Goal: Use online tool/utility: Utilize a website feature to perform a specific function

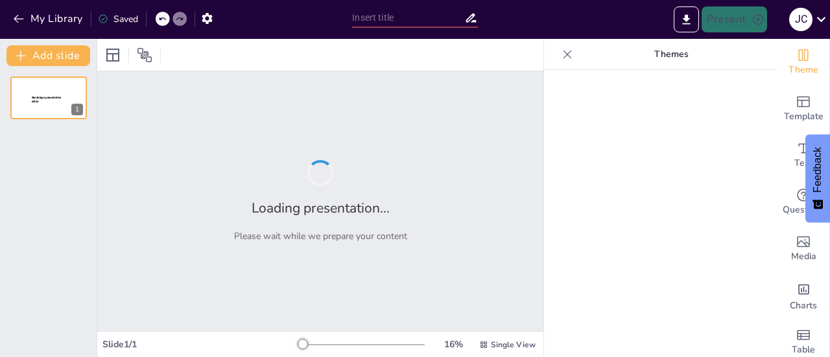
type input "5BrotherStorm presentacion"
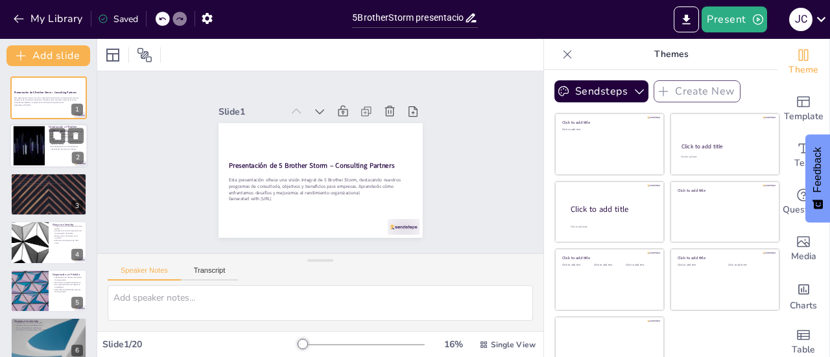
click at [43, 154] on div at bounding box center [29, 146] width 70 height 40
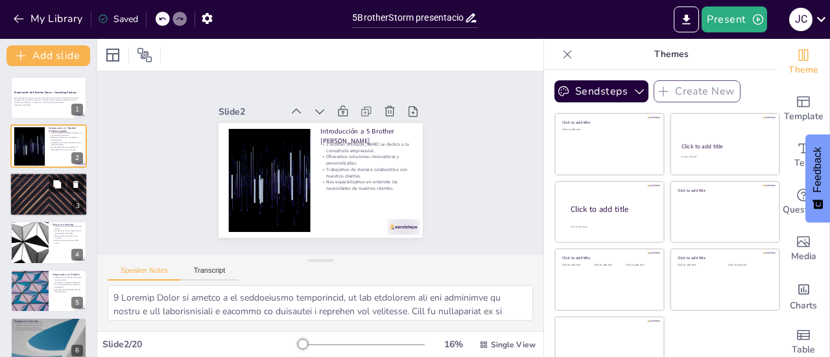
click at [40, 202] on div at bounding box center [49, 194] width 78 height 44
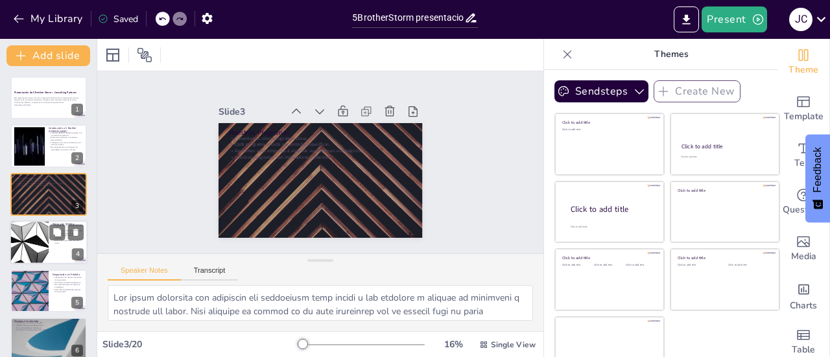
click at [45, 242] on div at bounding box center [29, 242] width 78 height 44
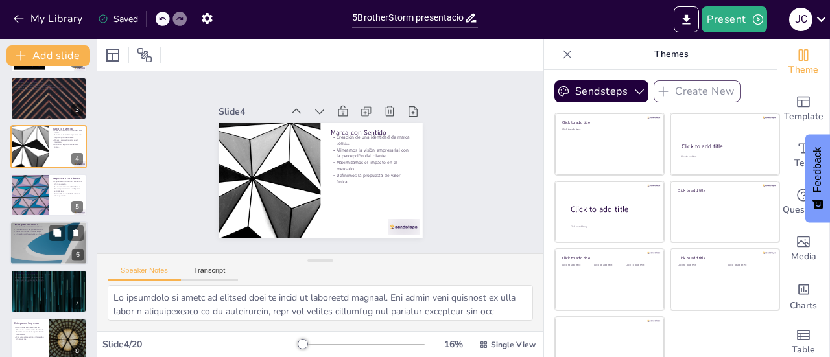
click at [40, 234] on p "Alineación con la estrategia a largo plazo." at bounding box center [49, 234] width 70 height 3
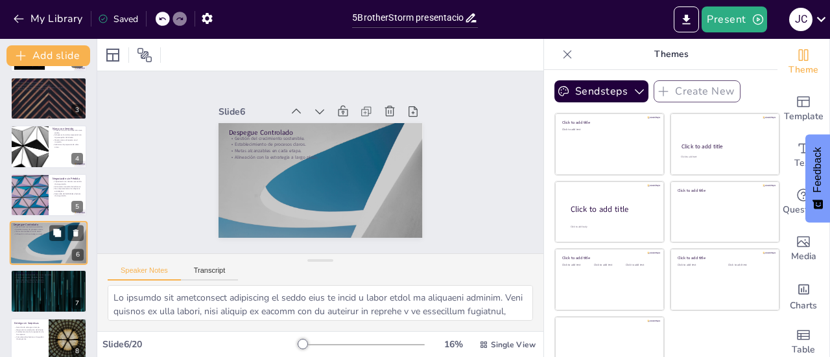
scroll to position [127, 0]
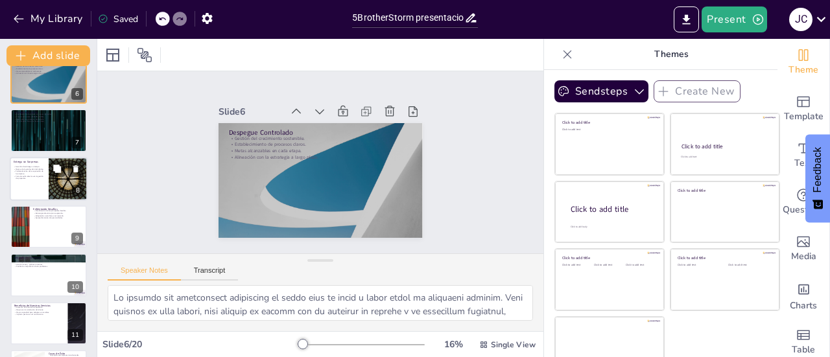
click at [23, 171] on p "Fortalecimiento de la reputación de la empresa." at bounding box center [29, 172] width 31 height 5
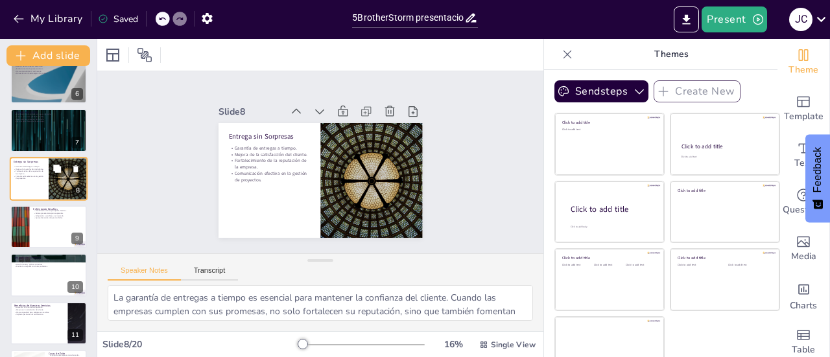
scroll to position [224, 0]
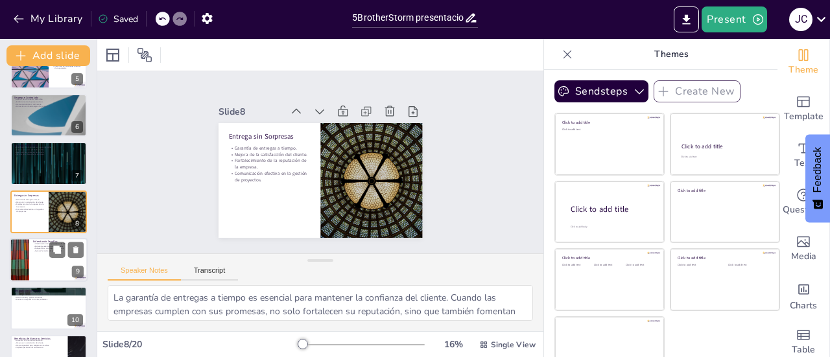
click at [37, 261] on div at bounding box center [49, 260] width 78 height 44
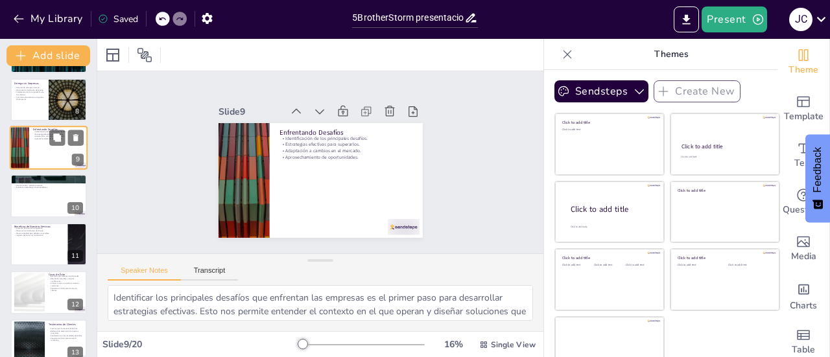
scroll to position [402, 0]
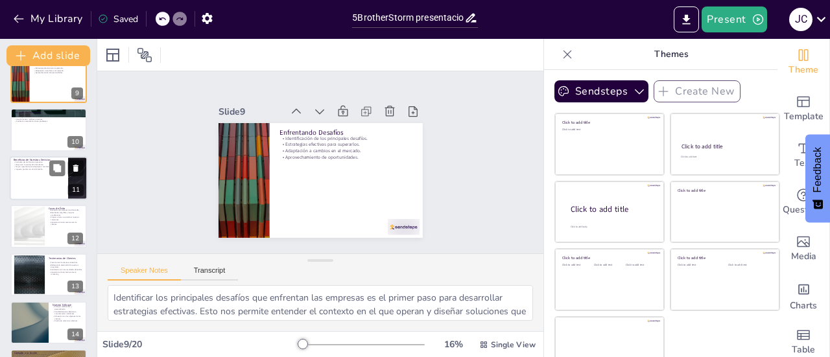
click at [41, 179] on div at bounding box center [49, 178] width 78 height 44
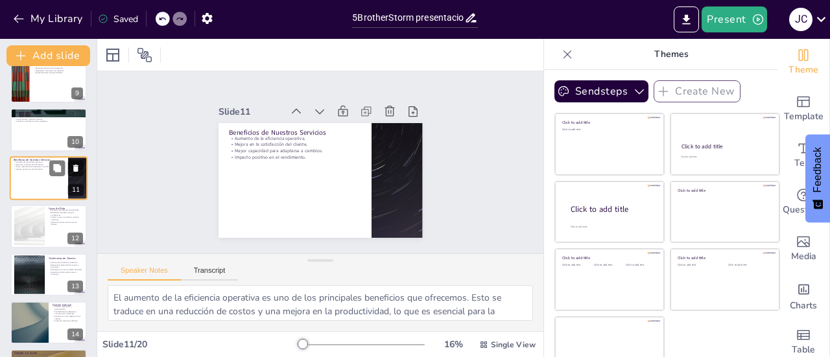
scroll to position [368, 0]
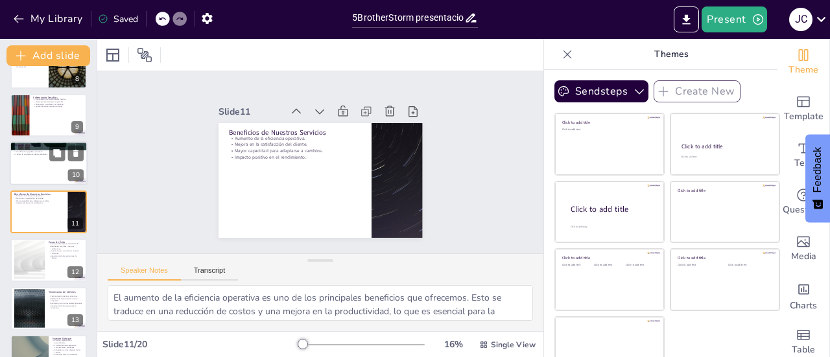
click at [34, 157] on div at bounding box center [49, 164] width 78 height 44
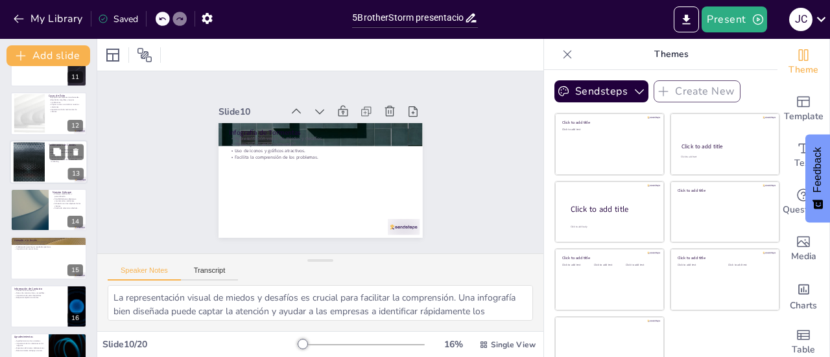
click at [30, 156] on div at bounding box center [29, 162] width 70 height 40
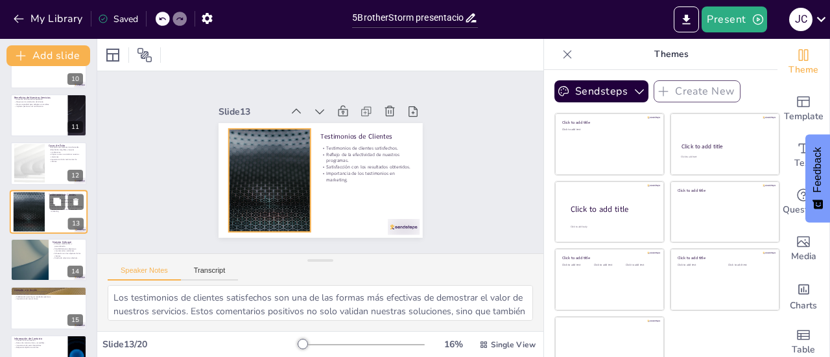
click at [43, 205] on div at bounding box center [29, 212] width 70 height 40
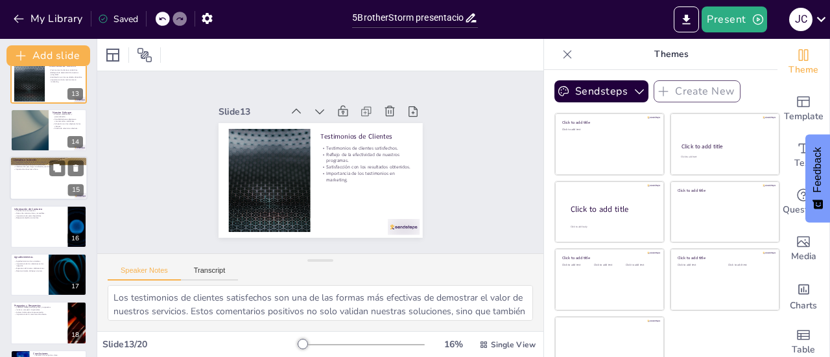
click at [38, 193] on div at bounding box center [49, 179] width 78 height 44
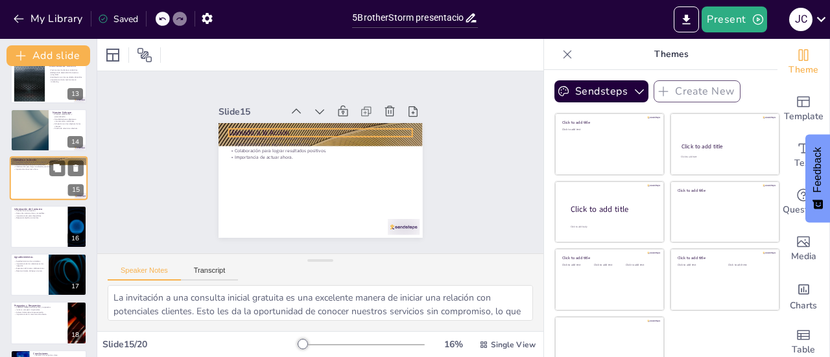
scroll to position [561, 0]
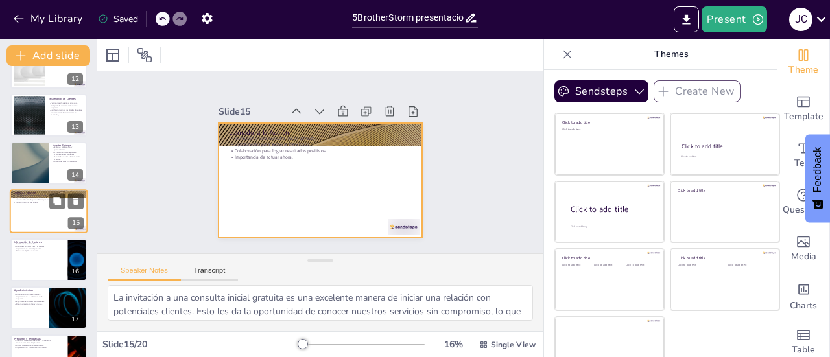
click at [38, 231] on div at bounding box center [49, 212] width 78 height 44
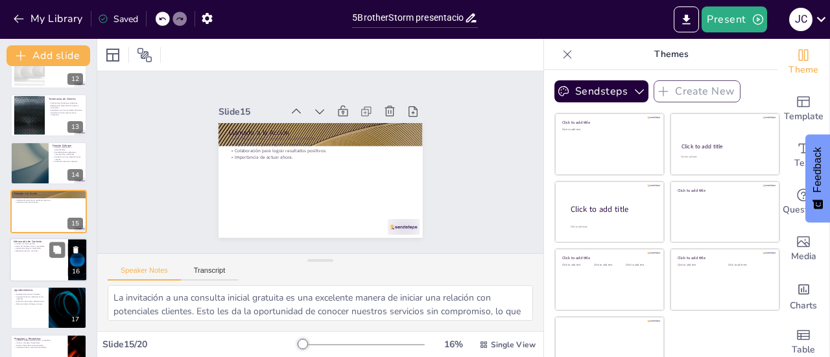
click at [31, 256] on div at bounding box center [49, 260] width 78 height 44
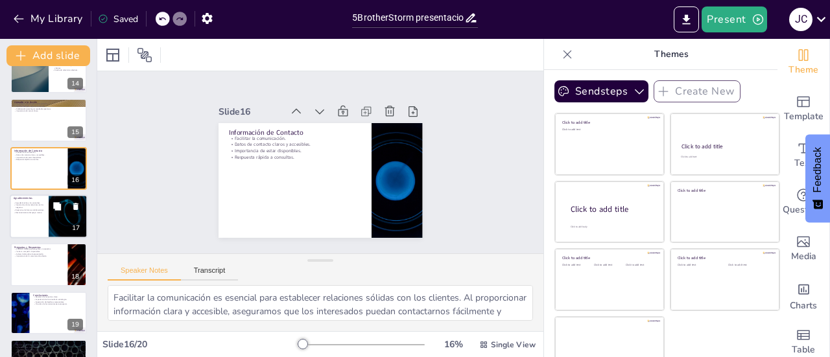
scroll to position [688, 0]
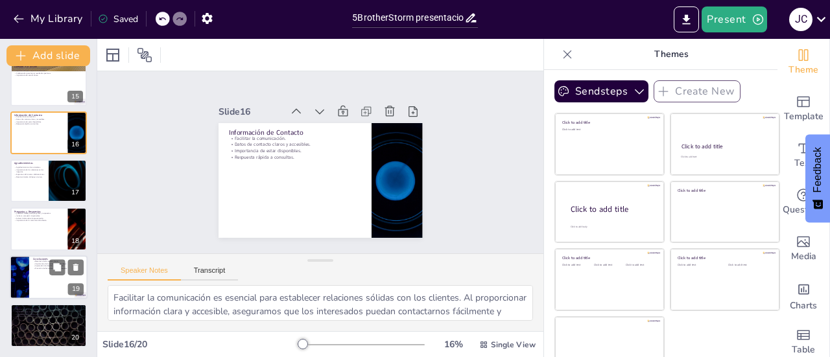
click at [31, 262] on div at bounding box center [49, 277] width 78 height 44
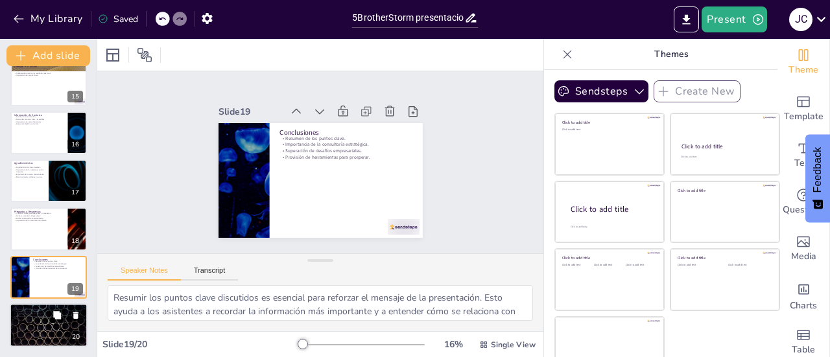
click at [40, 310] on p "Reiteración de nuestra disponibilidad." at bounding box center [49, 309] width 70 height 3
type textarea "Reiterar nuestra disponibilidad es fundamental para mostrar a los asistentes qu…"
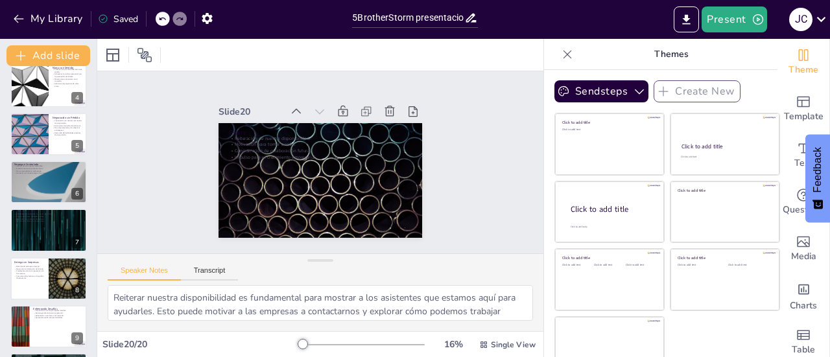
scroll to position [0, 0]
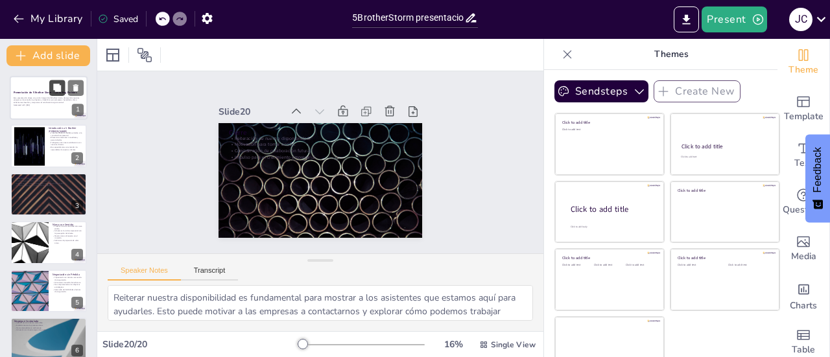
click at [58, 91] on icon at bounding box center [56, 88] width 9 height 9
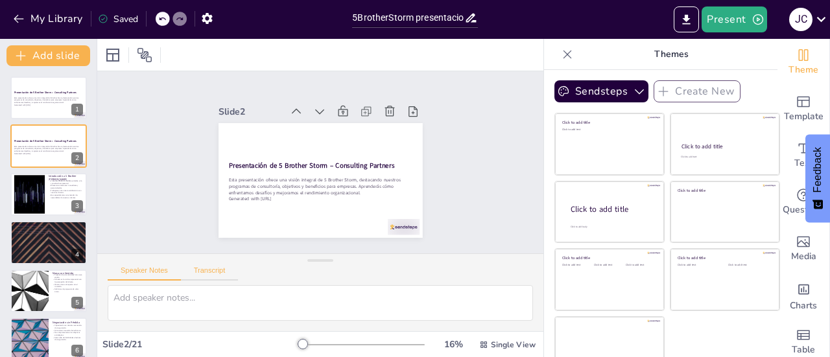
click at [220, 272] on button "Transcript" at bounding box center [210, 273] width 58 height 14
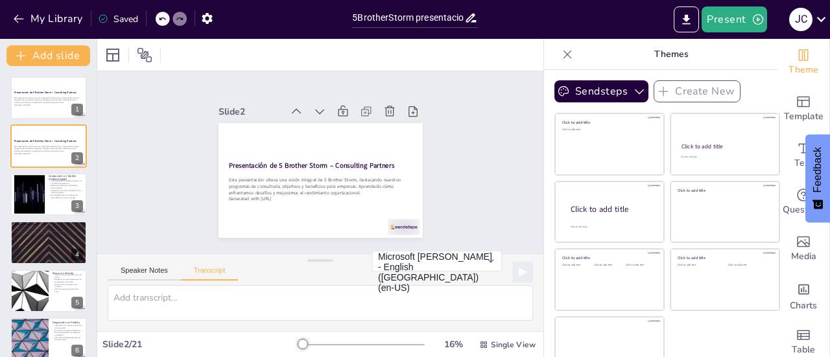
scroll to position [19, 0]
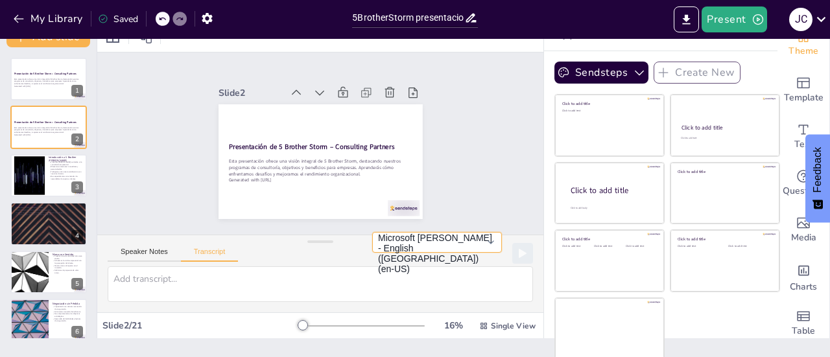
click at [474, 253] on button "Microsoft [PERSON_NAME] - English ([GEOGRAPHIC_DATA]) (en-US)" at bounding box center [437, 242] width 130 height 21
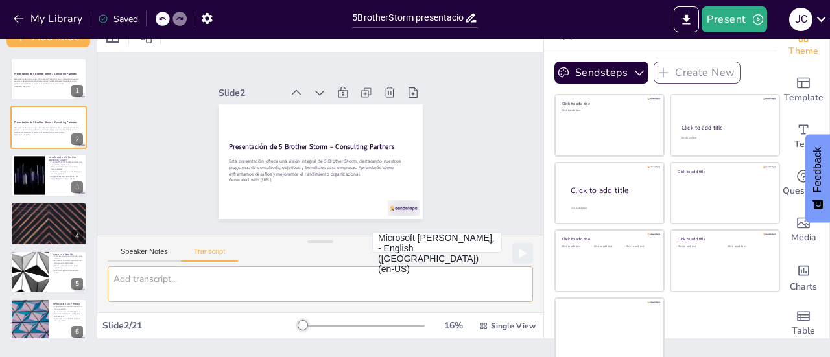
click at [235, 283] on textarea at bounding box center [320, 284] width 425 height 36
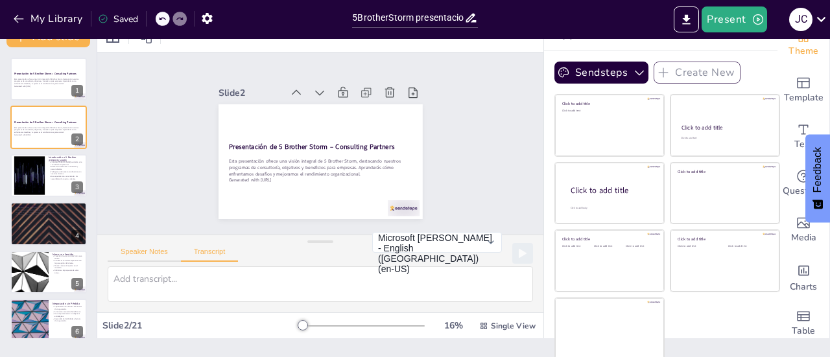
click at [143, 251] on button "Speaker Notes" at bounding box center [144, 255] width 73 height 14
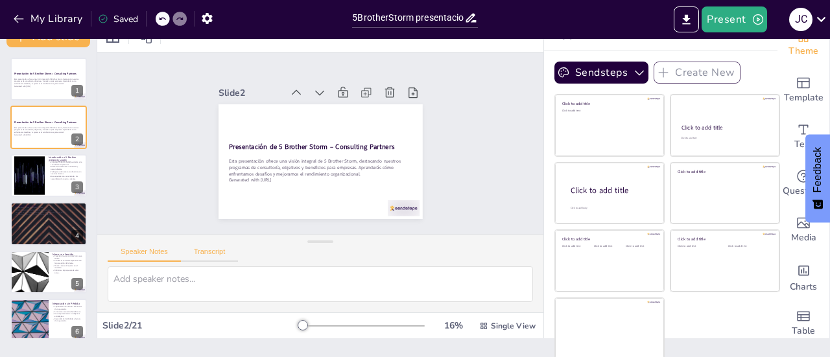
click at [206, 251] on button "Transcript" at bounding box center [210, 255] width 58 height 14
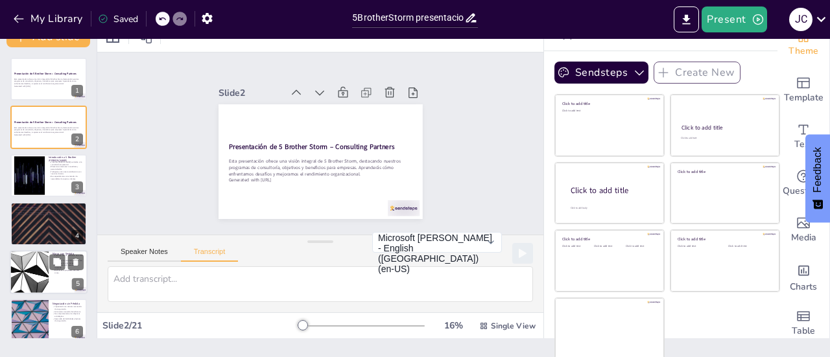
click at [44, 269] on div at bounding box center [29, 272] width 78 height 44
type textarea "El programa “Marca con Sentido” se centra en la creación de una identidad de ma…"
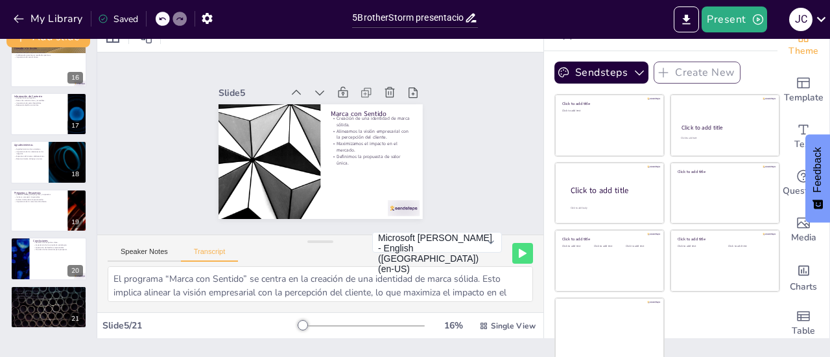
scroll to position [0, 0]
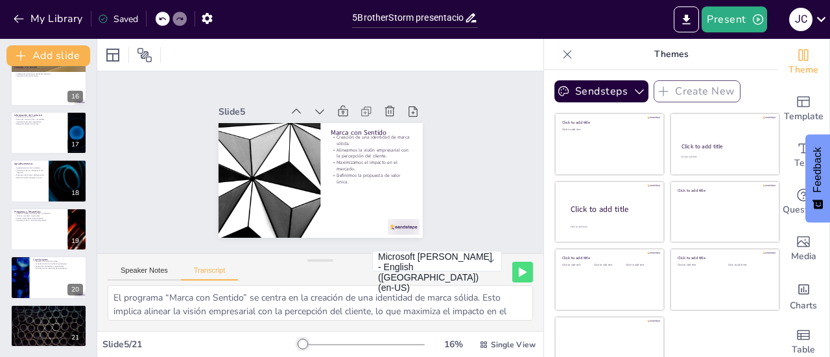
click at [561, 55] on icon at bounding box center [567, 54] width 13 height 13
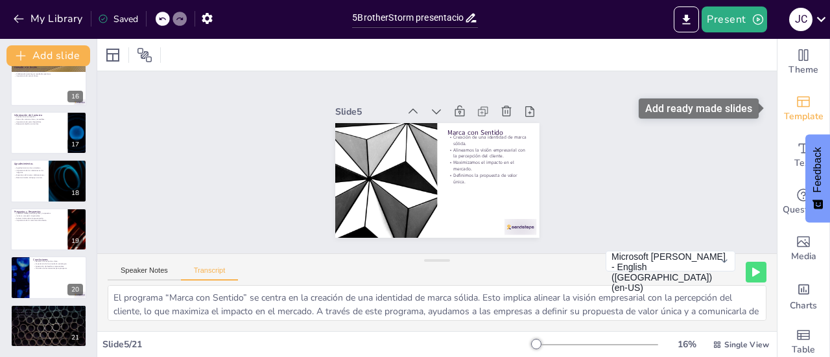
click at [790, 114] on span "Template" at bounding box center [804, 117] width 40 height 14
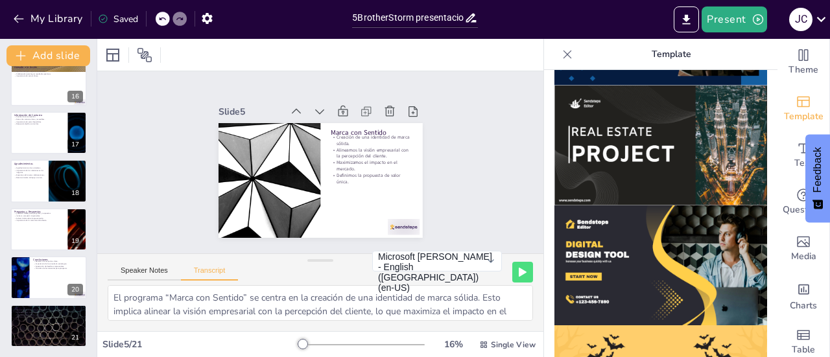
scroll to position [1034, 0]
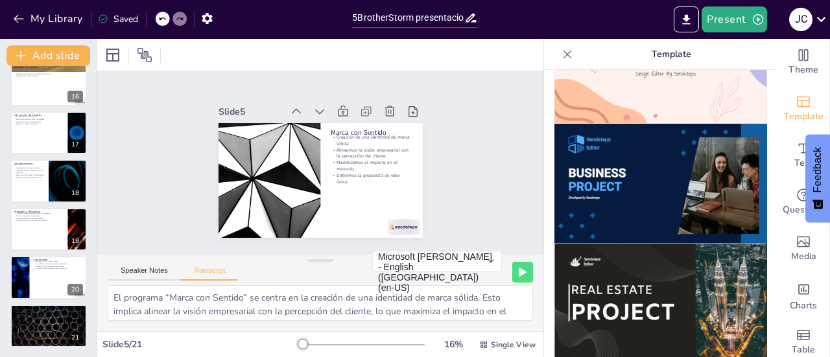
click at [641, 192] on img at bounding box center [660, 184] width 213 height 120
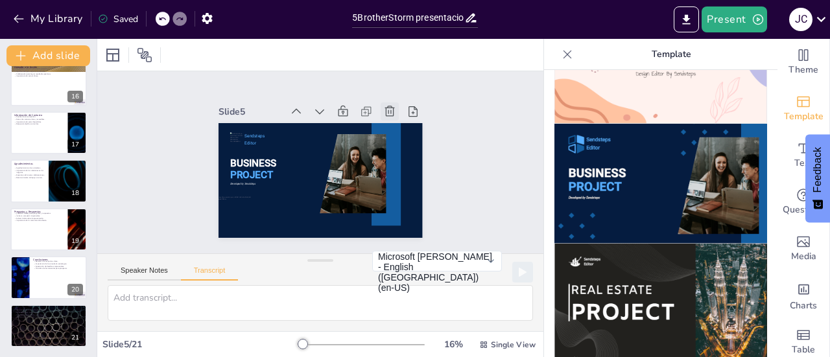
click at [320, 239] on icon at bounding box center [311, 248] width 18 height 18
type textarea "El programa “Negociación sin Pérdida” se basa en técnicas avanzadas de negociac…"
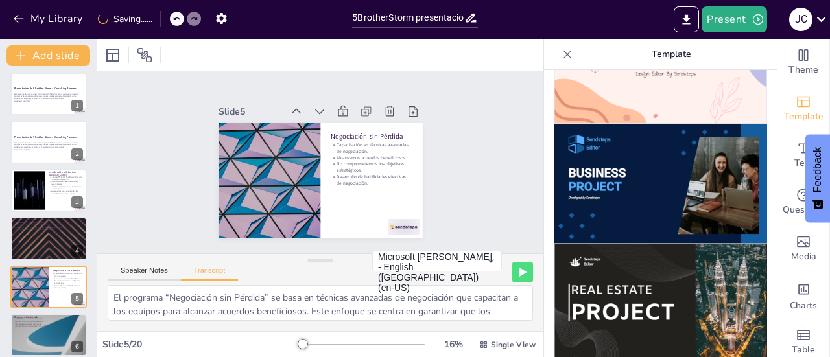
scroll to position [0, 0]
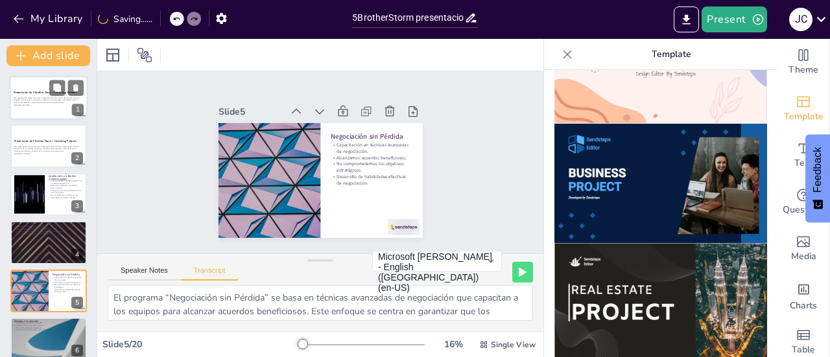
click at [60, 100] on p "Esta presentación ofrece una visión integral de 5 Brother Storm, destacando nue…" at bounding box center [49, 100] width 70 height 7
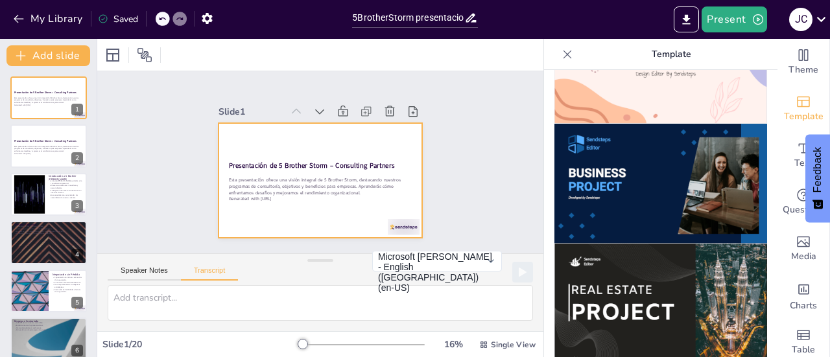
click at [356, 135] on div at bounding box center [304, 153] width 202 height 234
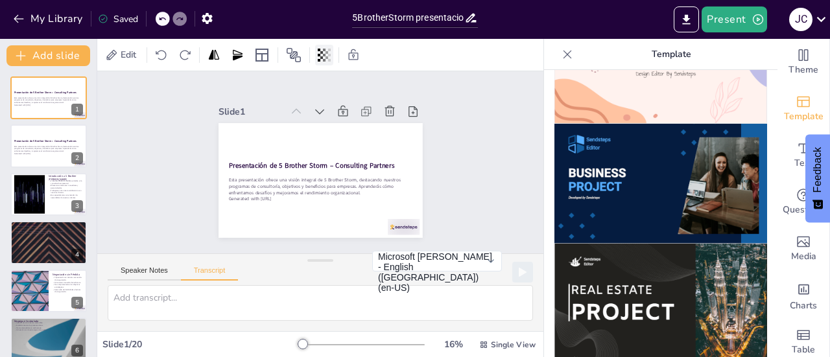
click at [329, 56] on icon at bounding box center [329, 55] width 3 height 13
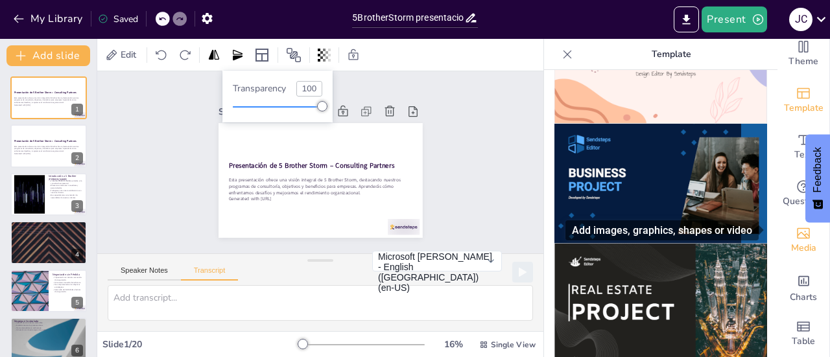
scroll to position [18, 0]
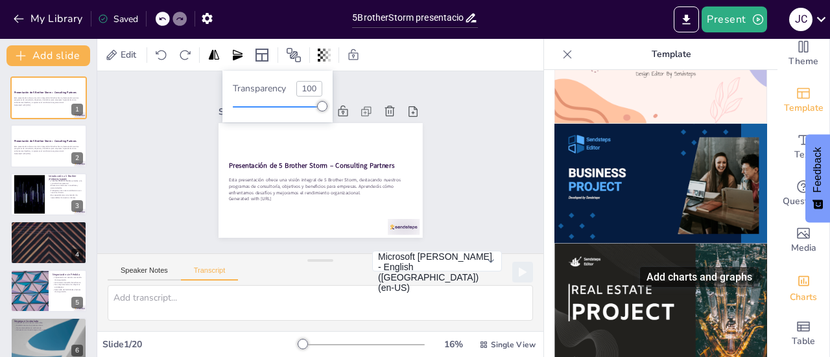
click at [798, 279] on div "Add charts and graphs" at bounding box center [803, 280] width 14 height 21
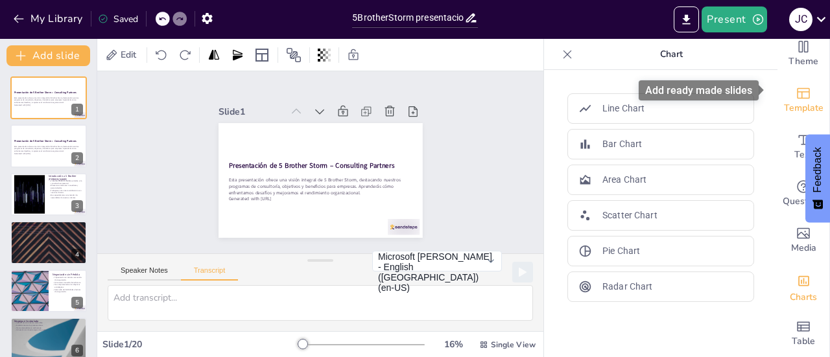
click at [796, 88] on icon "Add ready made slides" at bounding box center [802, 93] width 13 height 11
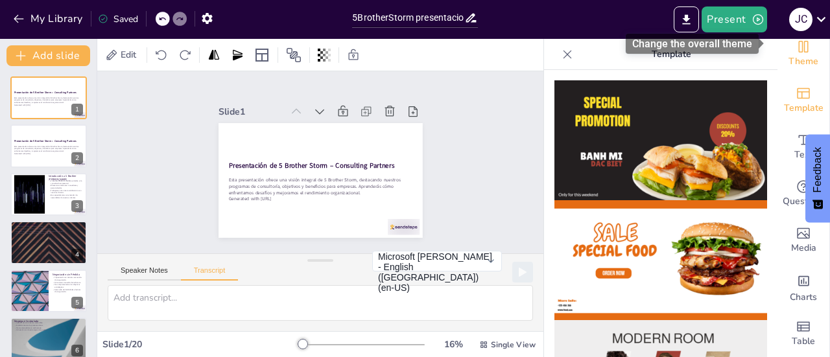
click at [795, 54] on span "Theme" at bounding box center [803, 61] width 30 height 14
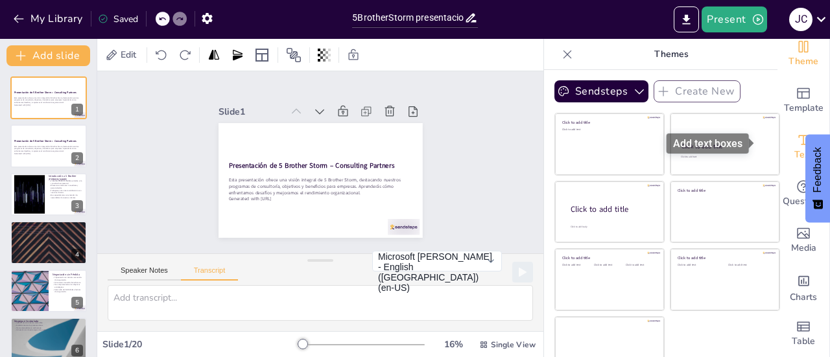
scroll to position [0, 0]
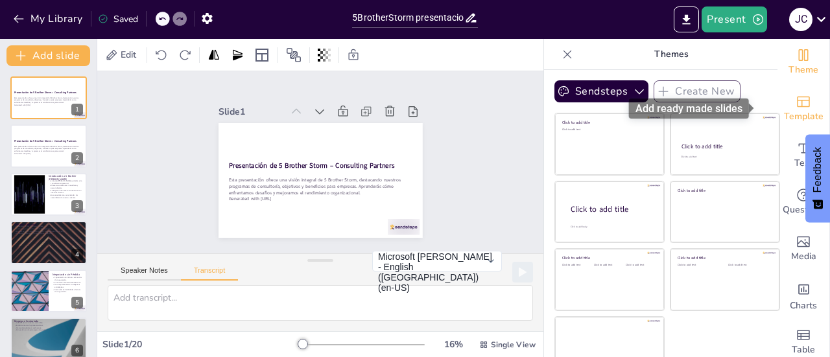
click at [798, 119] on span "Template" at bounding box center [804, 117] width 40 height 14
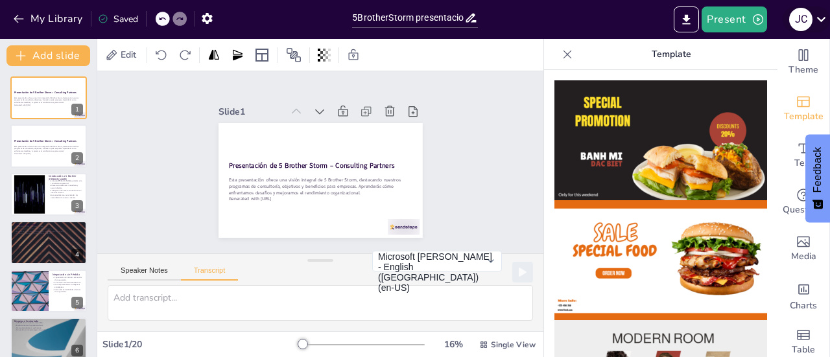
click at [822, 15] on icon at bounding box center [820, 18] width 17 height 17
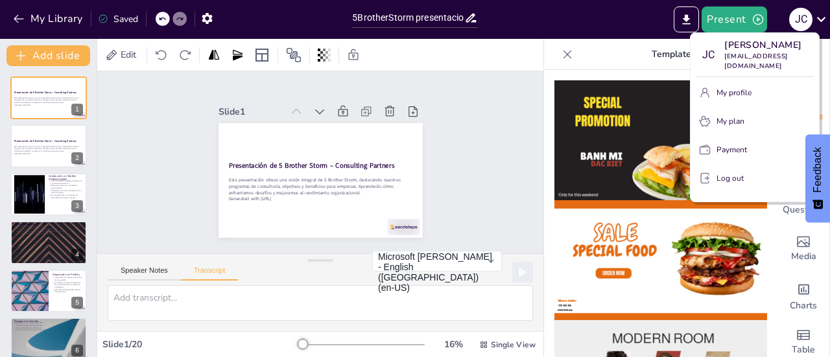
click at [150, 130] on div at bounding box center [415, 178] width 830 height 357
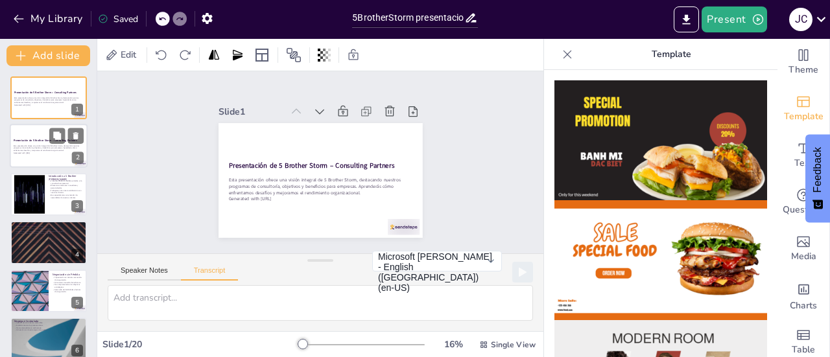
click at [42, 141] on strong "Presentación de 5 Brother Storm – Consulting Partners" at bounding box center [46, 140] width 64 height 3
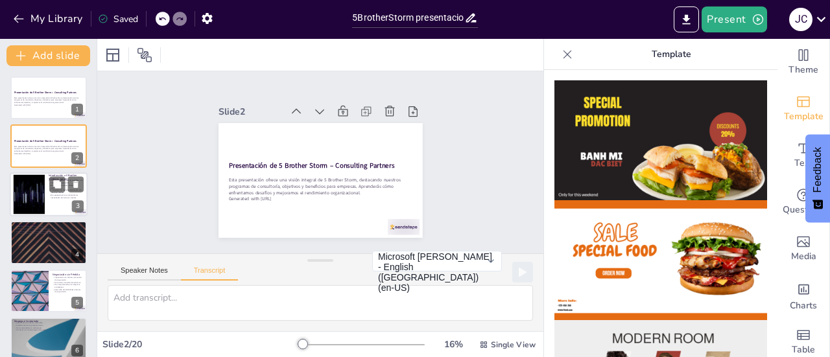
click at [32, 208] on div at bounding box center [29, 194] width 70 height 40
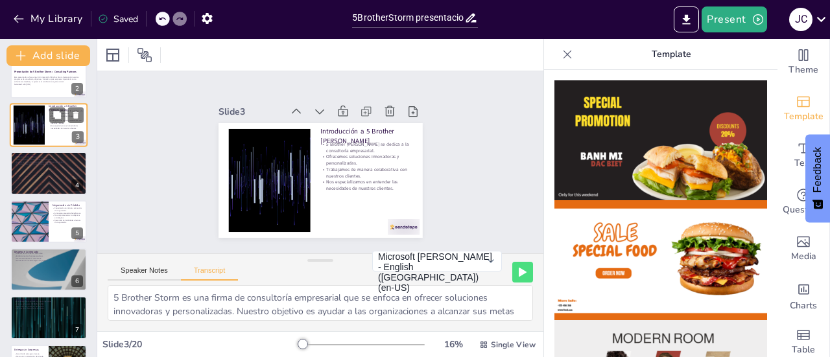
scroll to position [259, 0]
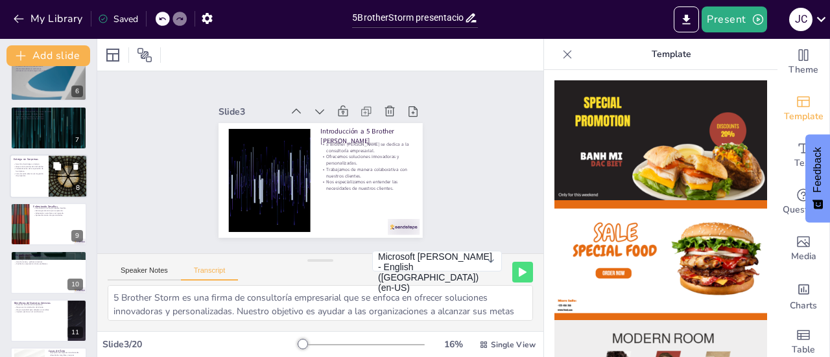
click at [46, 176] on div at bounding box center [49, 176] width 78 height 44
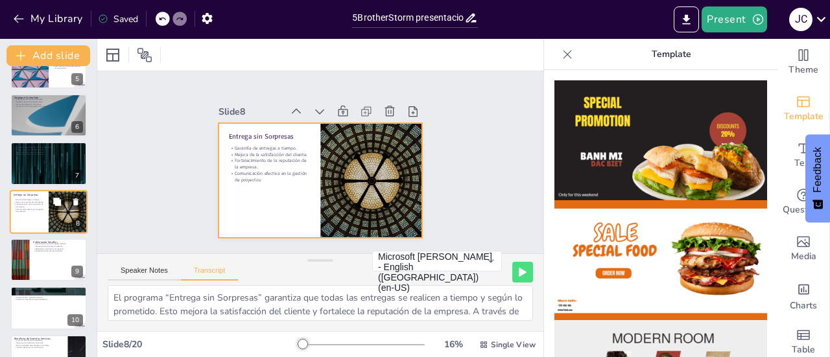
click at [23, 218] on div at bounding box center [49, 212] width 78 height 44
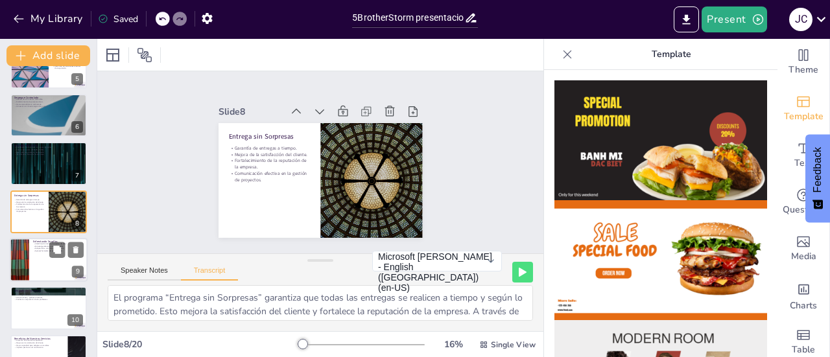
click at [27, 251] on div at bounding box center [20, 260] width 78 height 44
type textarea "En este apartado, identificamos y abordamos los principales desafíos que enfren…"
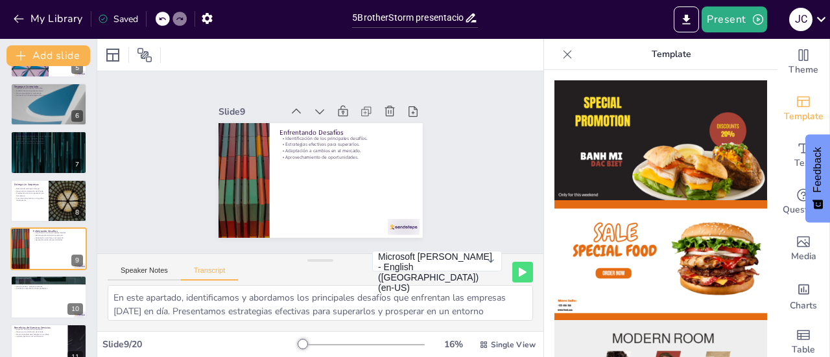
scroll to position [0, 0]
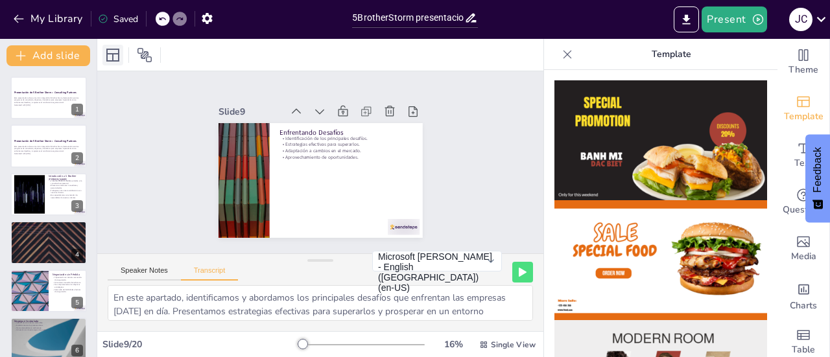
click at [118, 58] on icon at bounding box center [112, 55] width 13 height 13
